Goal: Task Accomplishment & Management: Manage account settings

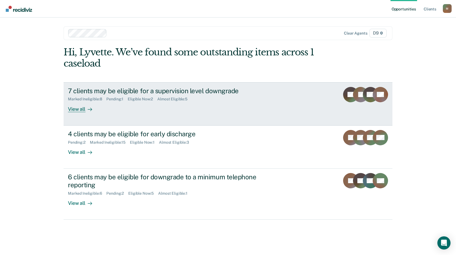
click at [147, 90] on div "7 clients may be eligible for a supervision level downgrade" at bounding box center [164, 91] width 192 height 8
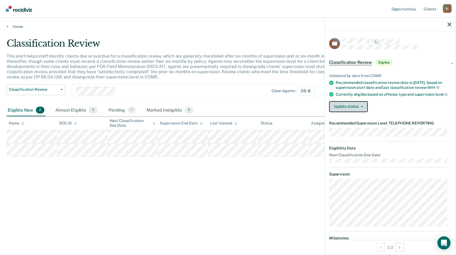
click at [350, 112] on button "Update status" at bounding box center [348, 106] width 39 height 11
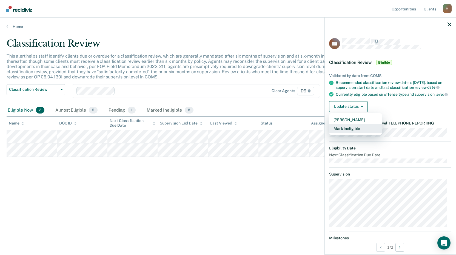
click at [349, 133] on button "Mark Ineligible" at bounding box center [355, 128] width 53 height 9
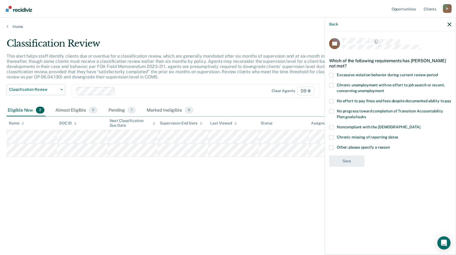
click at [332, 147] on span at bounding box center [331, 147] width 4 height 4
click at [390, 145] on input "Other: please specify a reason" at bounding box center [390, 145] width 0 height 0
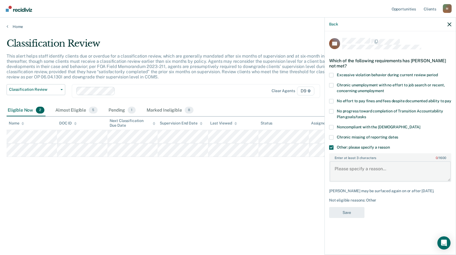
click at [344, 169] on textarea "Enter at least 3 characters 0 / 1600" at bounding box center [390, 171] width 121 height 20
click at [340, 171] on textarea "Enter at least 3 characters 0 / 1600" at bounding box center [390, 171] width 121 height 20
drag, startPoint x: 340, startPoint y: 171, endPoint x: 350, endPoint y: 209, distance: 39.6
click at [395, 169] on textarea "Waiting for payment response" at bounding box center [390, 171] width 121 height 20
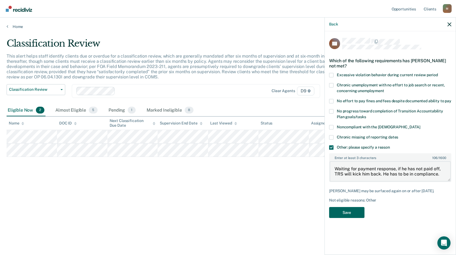
type textarea "Waiting for payment response, if he has not paid off, TRS will kick him back. H…"
click at [345, 212] on button "Save" at bounding box center [346, 212] width 35 height 11
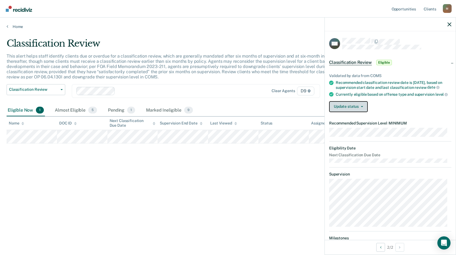
click at [346, 112] on button "Update status" at bounding box center [348, 106] width 39 height 11
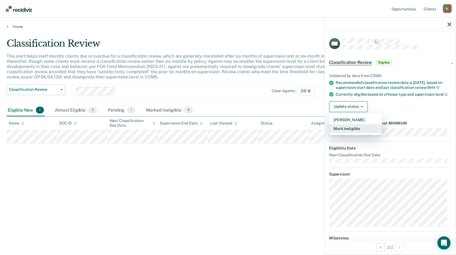
click at [341, 133] on button "Mark Ineligible" at bounding box center [355, 128] width 53 height 9
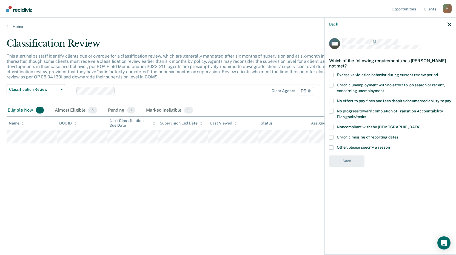
click at [332, 150] on label "Other: please specify a reason" at bounding box center [390, 148] width 122 height 6
click at [390, 145] on input "Other: please specify a reason" at bounding box center [390, 145] width 0 height 0
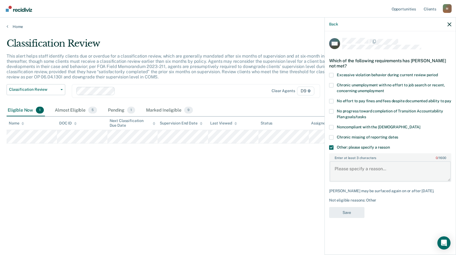
click at [340, 168] on textarea "Enter at least 3 characters 0 / 1600" at bounding box center [390, 171] width 121 height 20
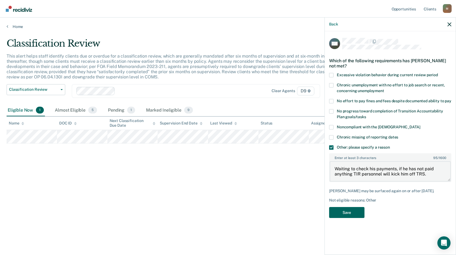
type textarea "Waiting to check his payments, if he has not paid anything TIR personnel will k…"
click at [339, 211] on button "Save" at bounding box center [346, 212] width 35 height 11
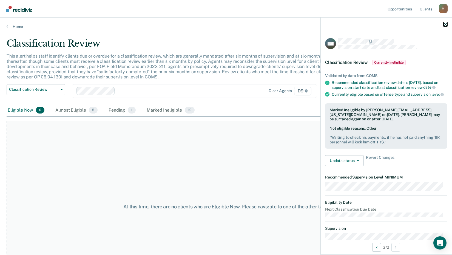
click at [445, 23] on icon "button" at bounding box center [445, 24] width 4 height 4
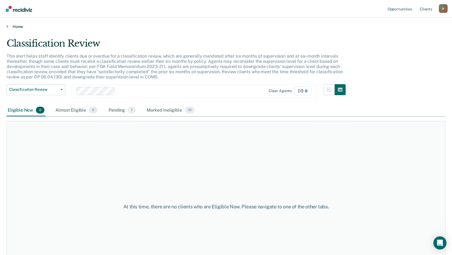
click at [7, 28] on icon at bounding box center [8, 26] width 2 height 4
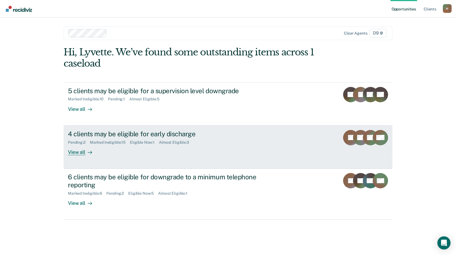
click at [82, 135] on div "4 clients may be eligible for early discharge" at bounding box center [164, 134] width 192 height 8
